Goal: Find specific page/section: Find specific page/section

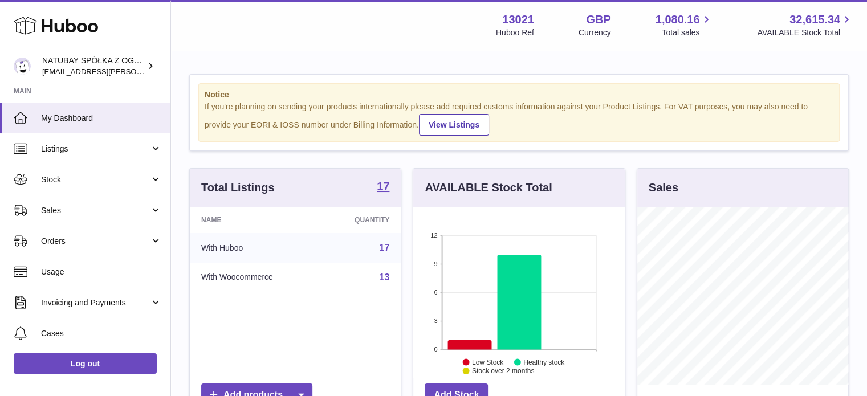
scroll to position [178, 212]
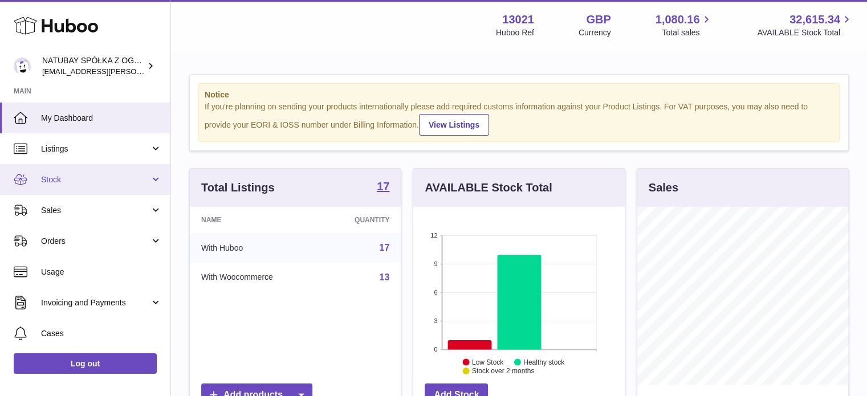
click at [55, 181] on span "Stock" at bounding box center [95, 179] width 109 height 11
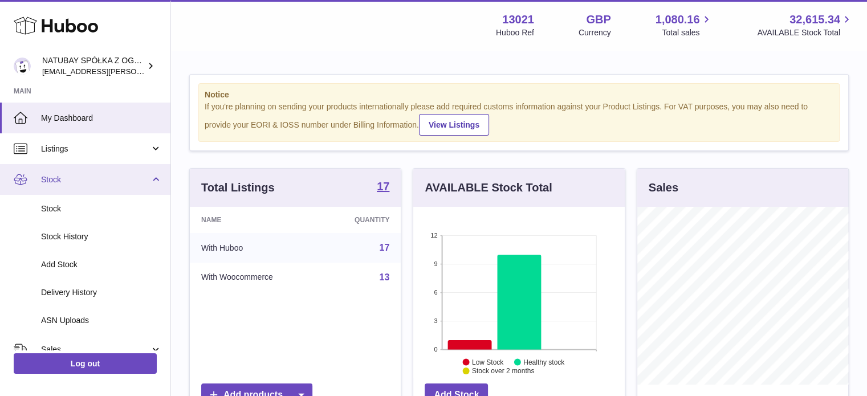
click at [67, 186] on link "Stock" at bounding box center [85, 179] width 170 height 31
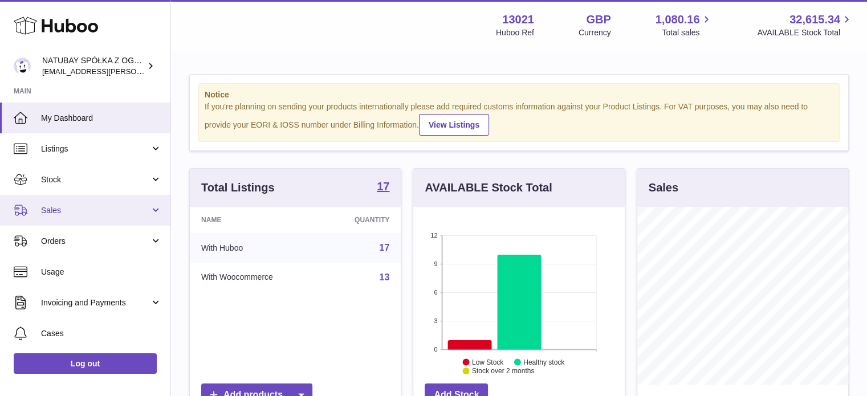
click at [71, 218] on link "Sales" at bounding box center [85, 210] width 170 height 31
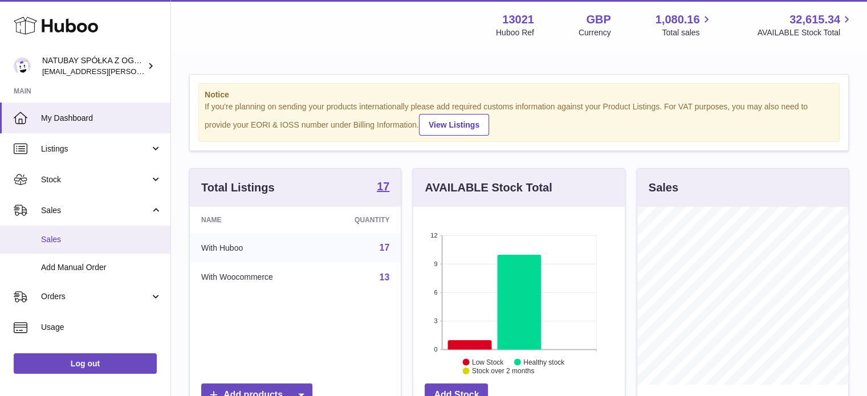
click at [79, 237] on span "Sales" at bounding box center [101, 239] width 121 height 11
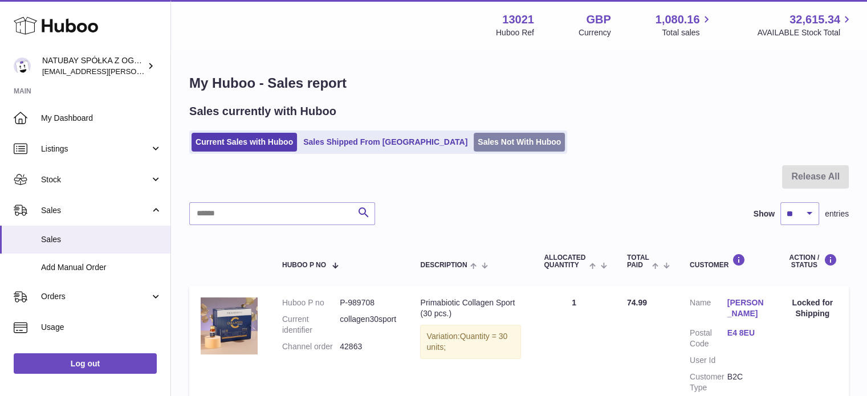
click at [474, 141] on link "Sales Not With Huboo" at bounding box center [519, 142] width 91 height 19
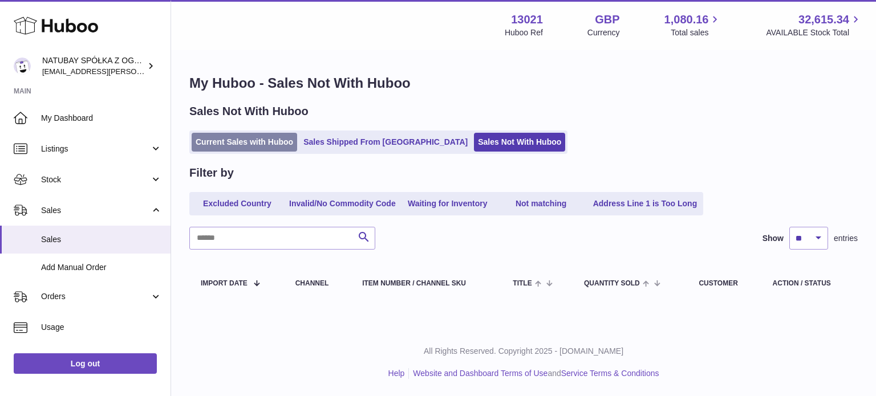
click at [266, 141] on link "Current Sales with Huboo" at bounding box center [244, 142] width 105 height 19
